Goal: Information Seeking & Learning: Learn about a topic

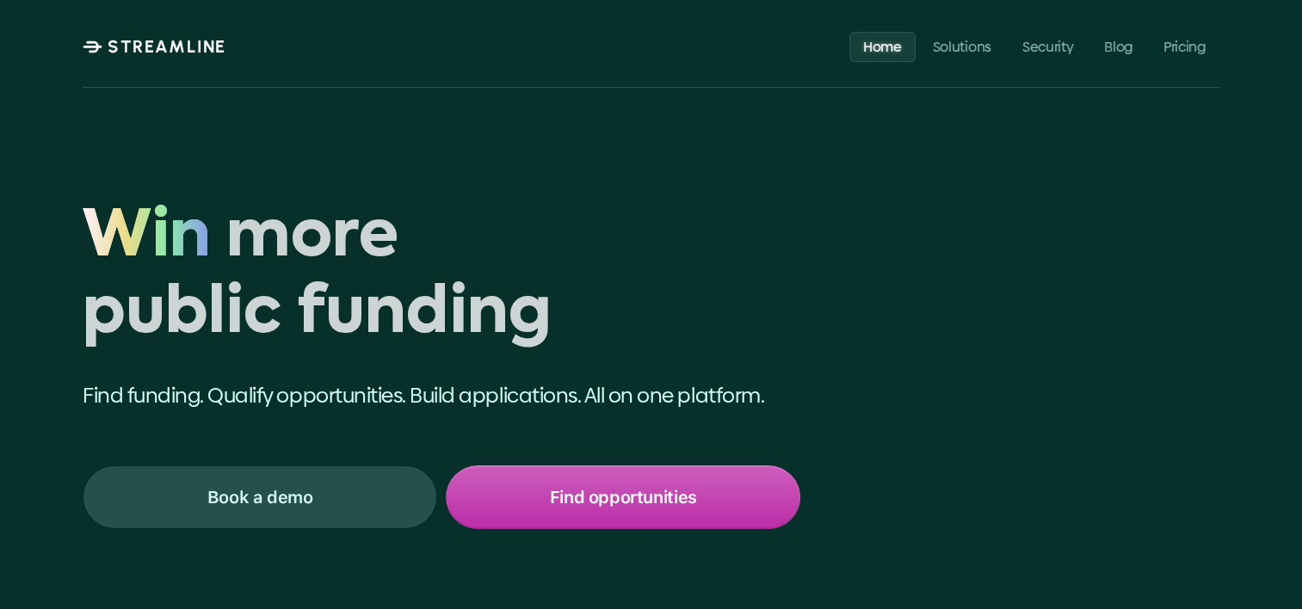
click at [17, 386] on div "Win more public funding Win Find funding. Qualify opportunities. Build applicat…" at bounding box center [651, 429] width 1302 height 858
click at [34, 344] on div "Win more public funding Win Find funding. Qualify opportunities. Build applicat…" at bounding box center [651, 429] width 1302 height 858
click at [691, 345] on h1 "Win more public funding" at bounding box center [442, 276] width 718 height 153
click at [313, 208] on h1 "Win more public funding" at bounding box center [442, 276] width 718 height 153
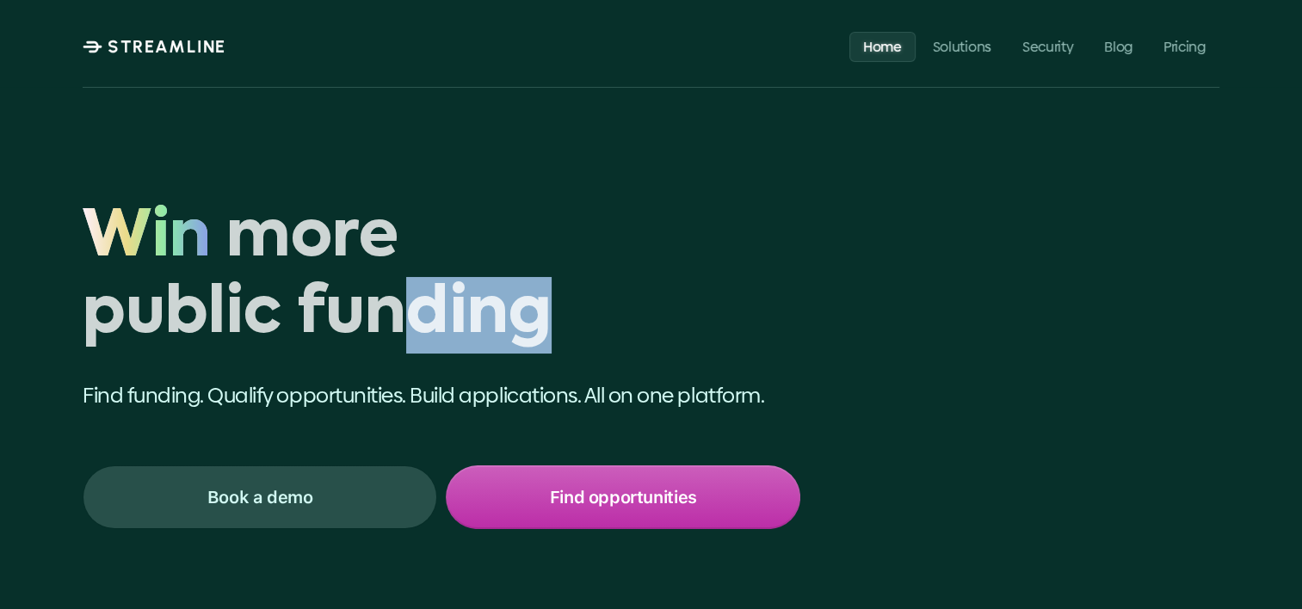
drag, startPoint x: 546, startPoint y: 300, endPoint x: 412, endPoint y: 310, distance: 134.6
click at [412, 310] on h1 "Win more public funding" at bounding box center [442, 276] width 718 height 153
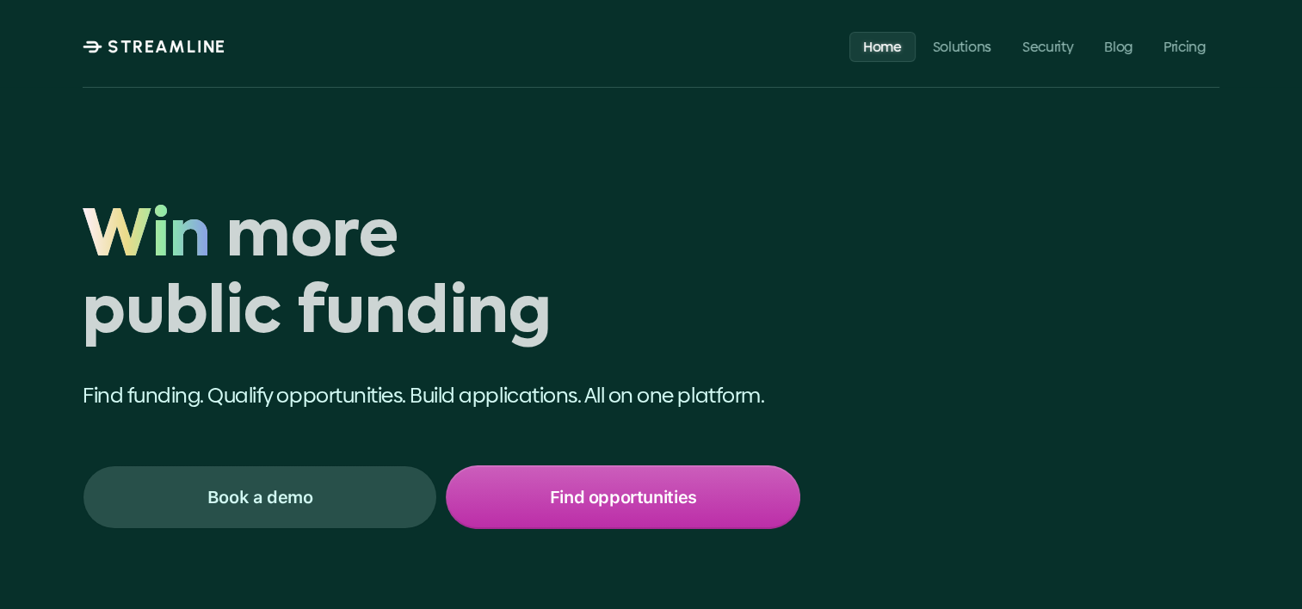
drag, startPoint x: 412, startPoint y: 310, endPoint x: 346, endPoint y: 310, distance: 66.3
click at [346, 310] on h1 "Win more public funding" at bounding box center [442, 276] width 718 height 153
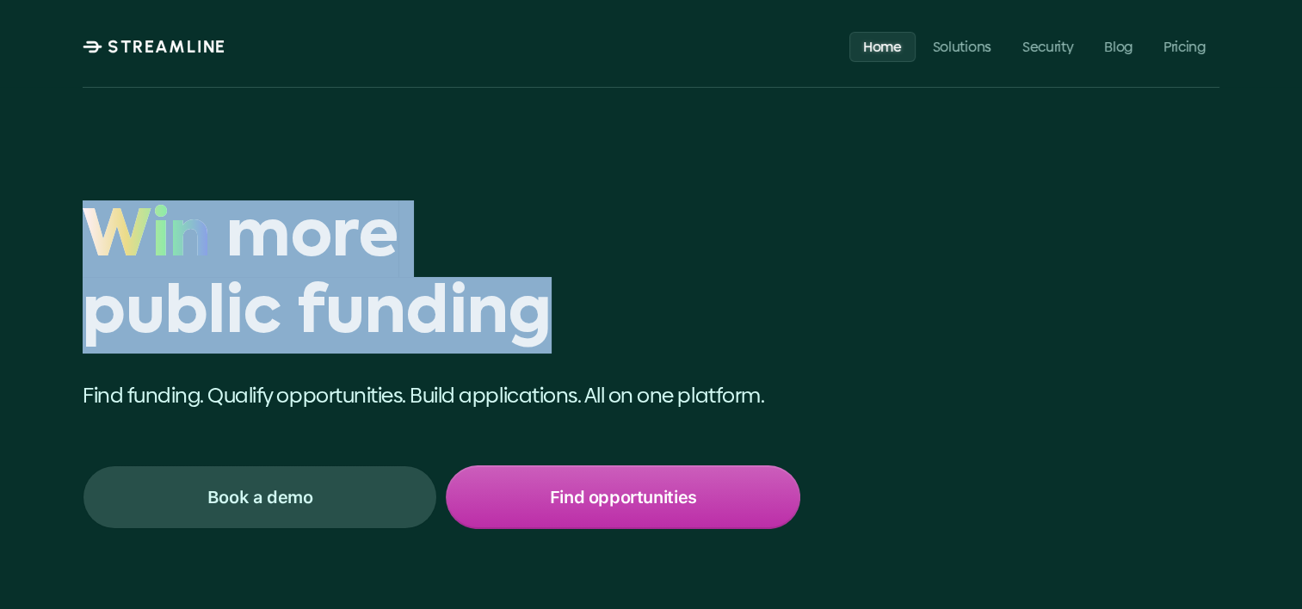
drag, startPoint x: 529, startPoint y: 314, endPoint x: 64, endPoint y: 265, distance: 468.1
click at [64, 265] on div "Win more public funding Win Find funding. Qualify opportunities. Build applicat…" at bounding box center [651, 429] width 1302 height 858
copy h1 "Win more public funding"
click at [1204, 56] on link "Pricing" at bounding box center [1185, 46] width 70 height 30
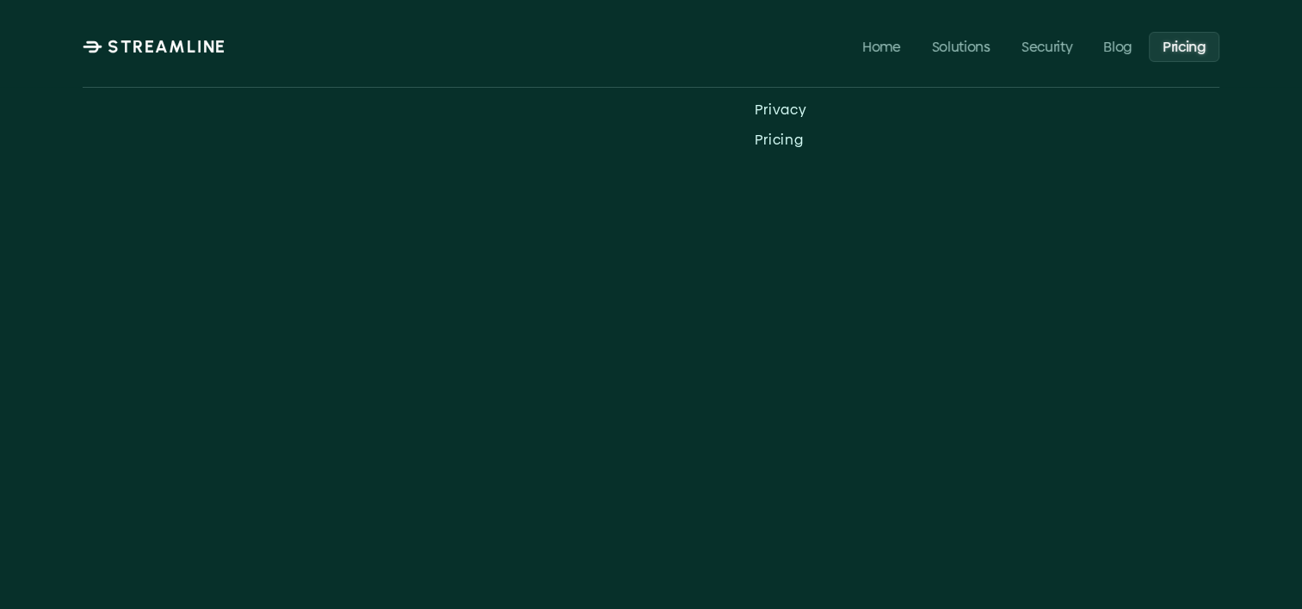
scroll to position [172, 0]
